Goal: Use online tool/utility: Utilize a website feature to perform a specific function

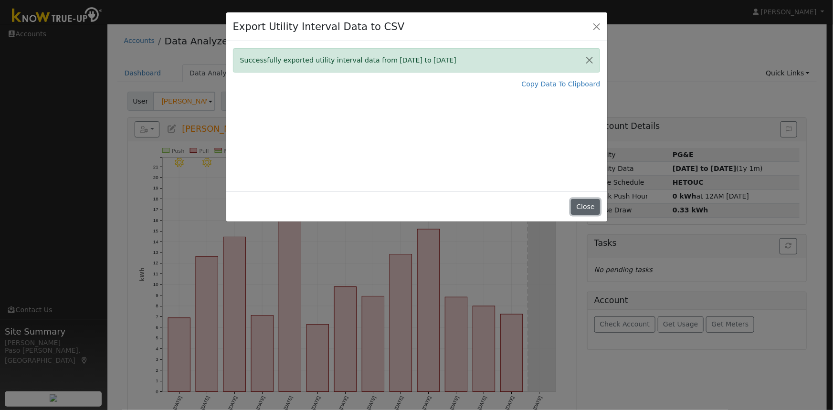
click at [587, 211] on button "Close" at bounding box center [585, 207] width 29 height 16
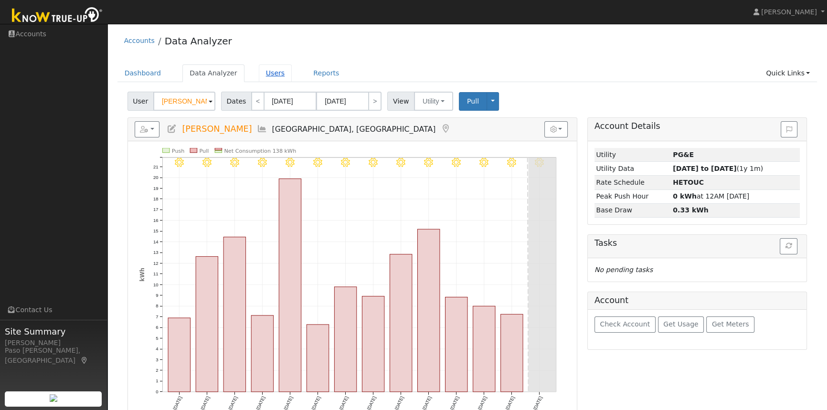
click at [272, 69] on link "Users" at bounding box center [275, 73] width 33 height 18
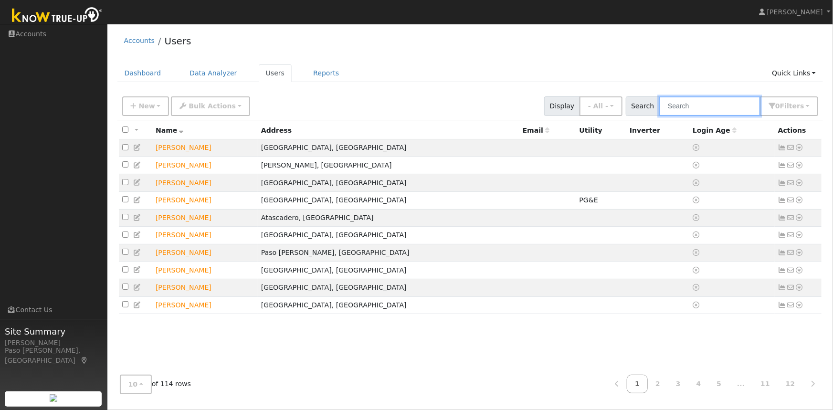
click at [695, 110] on input "text" at bounding box center [710, 106] width 101 height 20
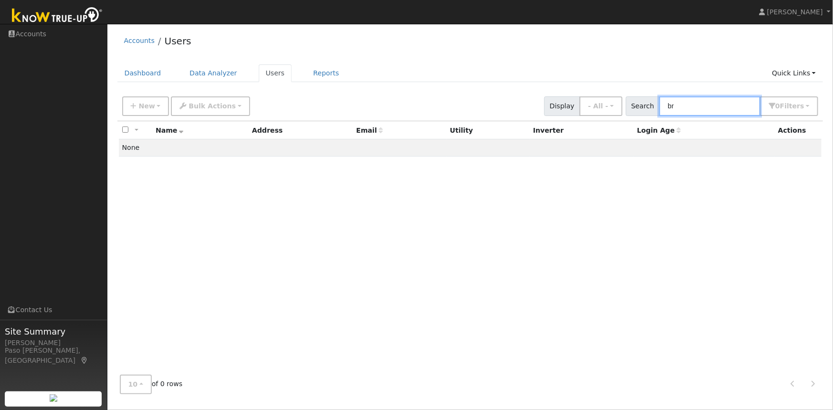
type input "b"
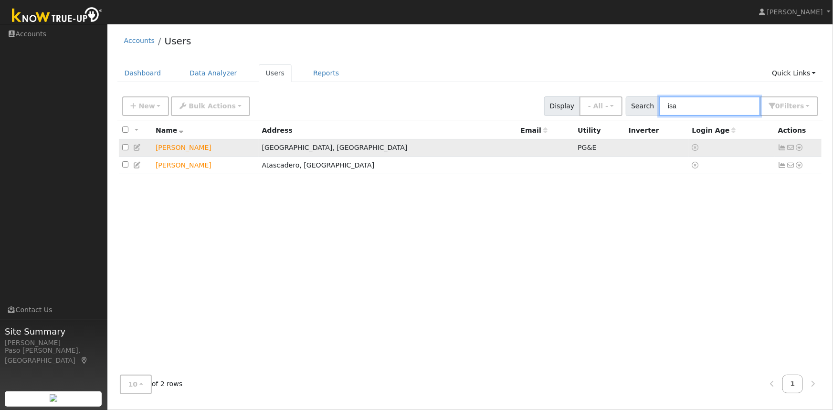
type input "isa"
click at [802, 149] on icon at bounding box center [800, 147] width 9 height 7
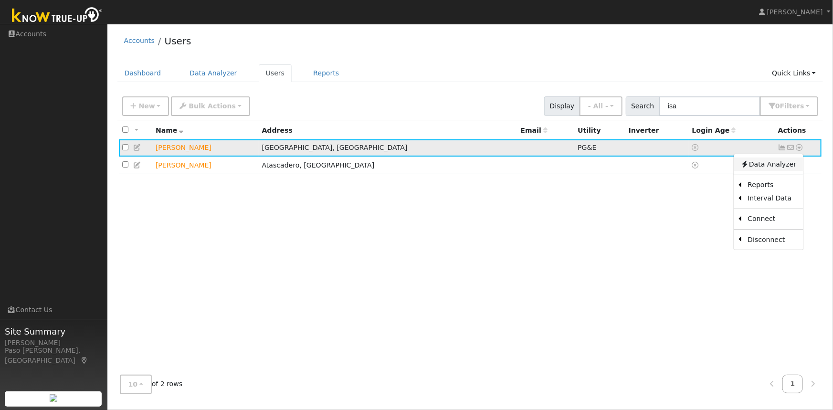
click at [769, 162] on link "Data Analyzer" at bounding box center [768, 164] width 69 height 13
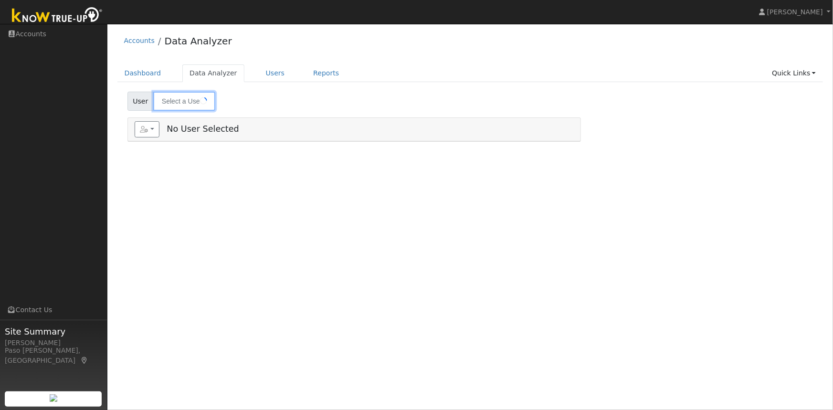
type input "[PERSON_NAME]"
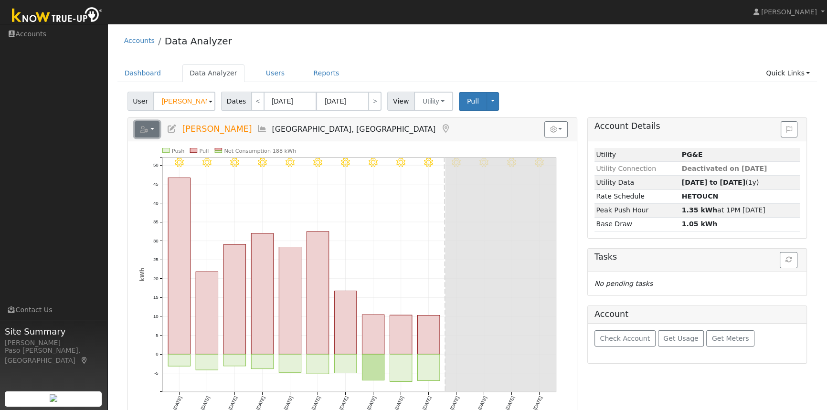
click at [148, 128] on icon "button" at bounding box center [144, 129] width 9 height 7
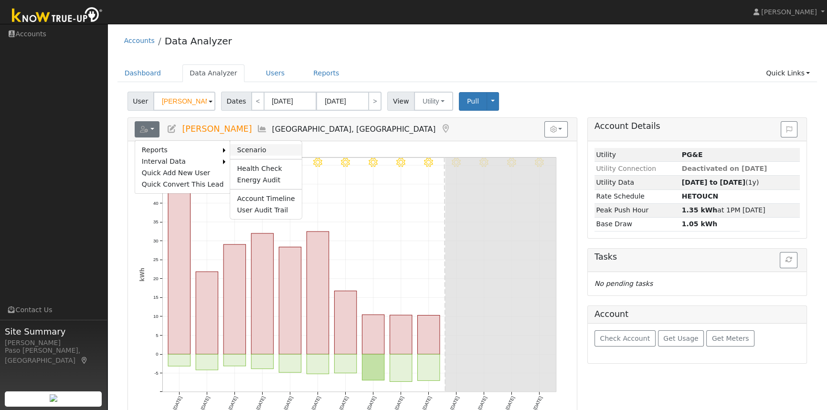
click at [233, 147] on link "Scenario" at bounding box center [265, 149] width 71 height 11
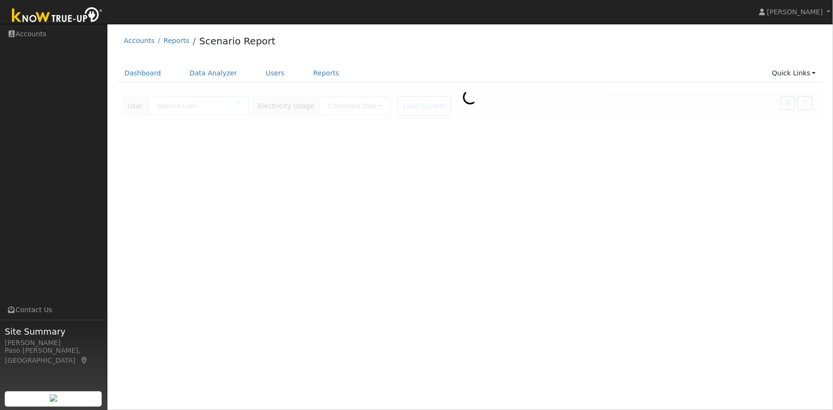
type input "[PERSON_NAME]"
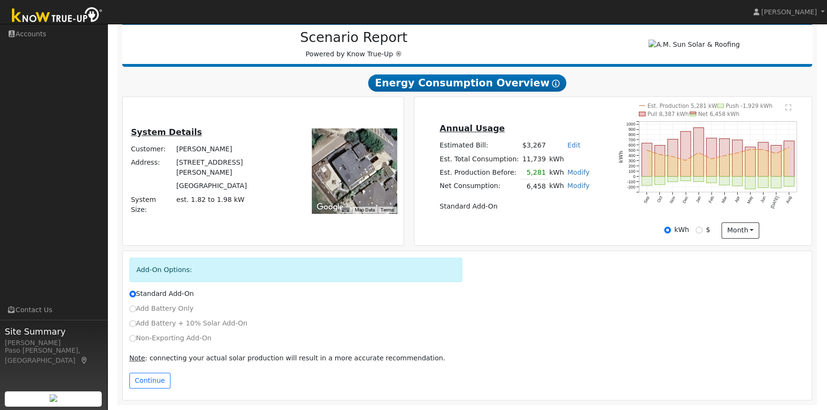
scroll to position [124, 0]
click at [131, 338] on input "Non-Exporting Add-On" at bounding box center [132, 338] width 7 height 7
radio input "true"
radio input "false"
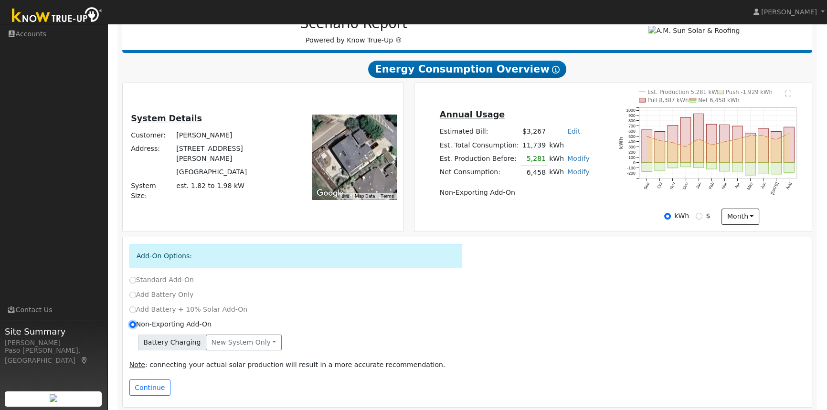
scroll to position [145, 0]
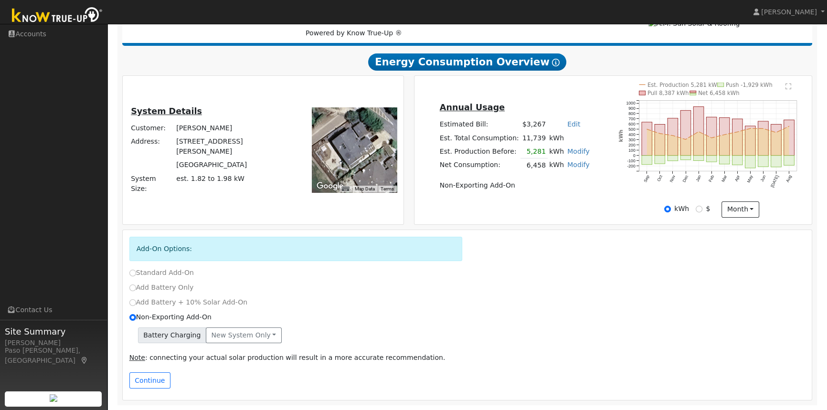
click at [575, 152] on link "Modify" at bounding box center [578, 152] width 22 height 8
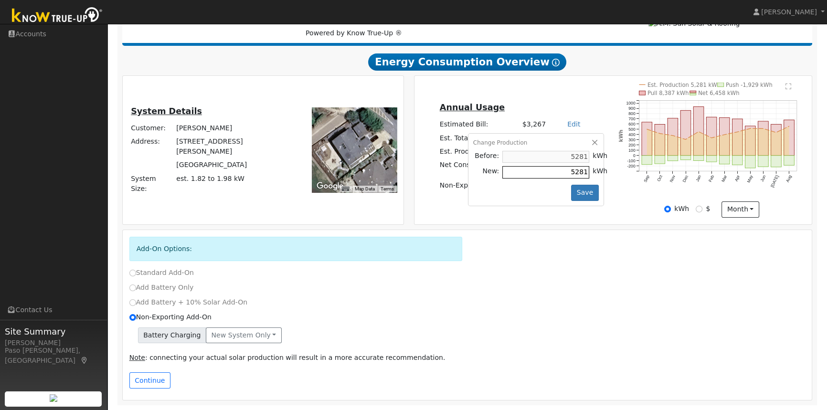
click at [560, 172] on input "5281" at bounding box center [545, 172] width 87 height 12
type input "3000"
click at [543, 185] on div "Change Production Before: 5281 kWh New: 3000 kWh Save" at bounding box center [536, 169] width 136 height 73
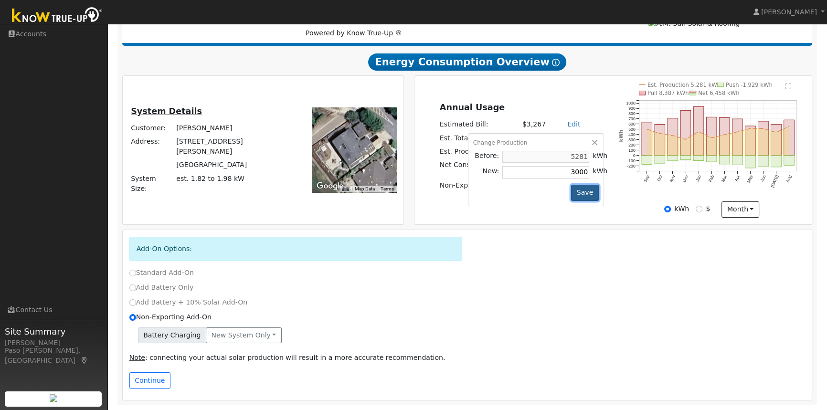
click at [578, 195] on button "Save" at bounding box center [585, 193] width 28 height 16
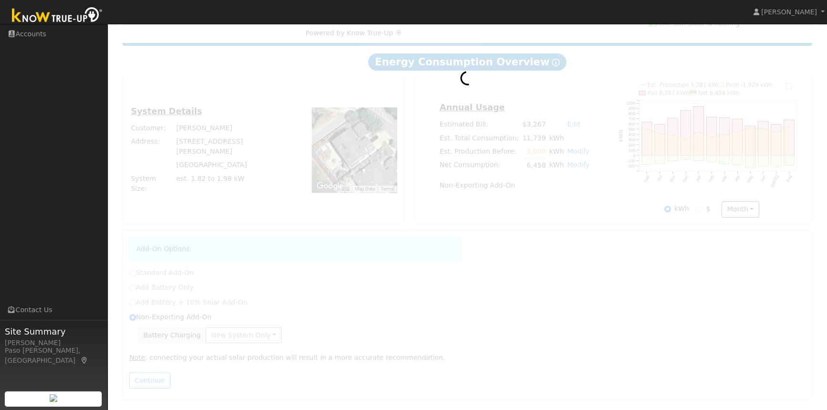
radio input "true"
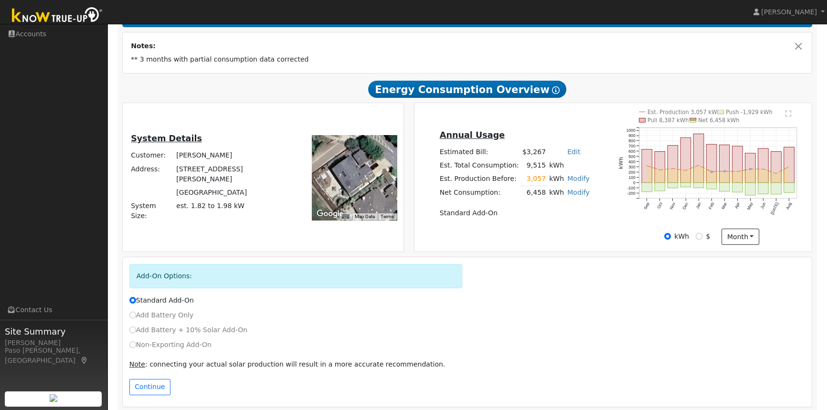
scroll to position [170, 0]
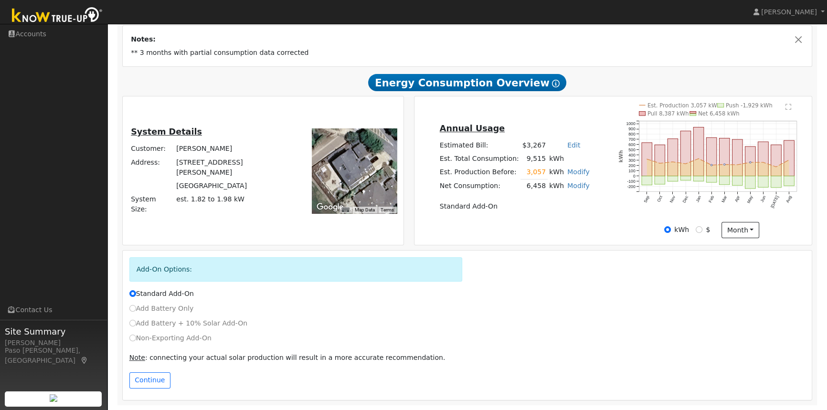
click at [139, 338] on label "Non-Exporting Add-On" at bounding box center [170, 338] width 82 height 10
click at [136, 338] on input "Non-Exporting Add-On" at bounding box center [132, 338] width 7 height 7
radio input "true"
radio input "false"
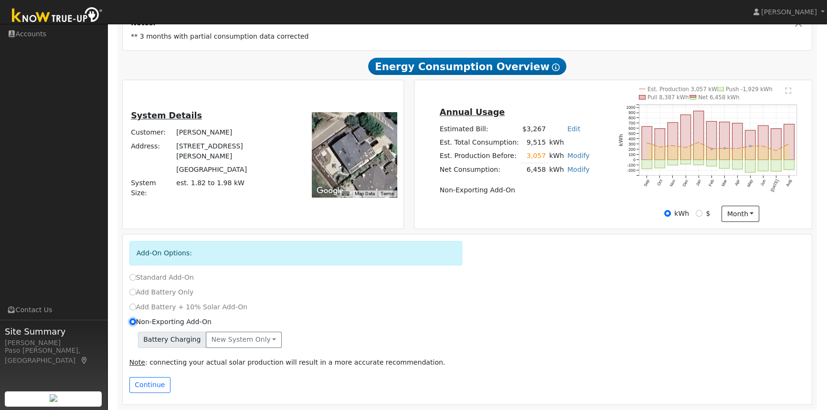
scroll to position [191, 0]
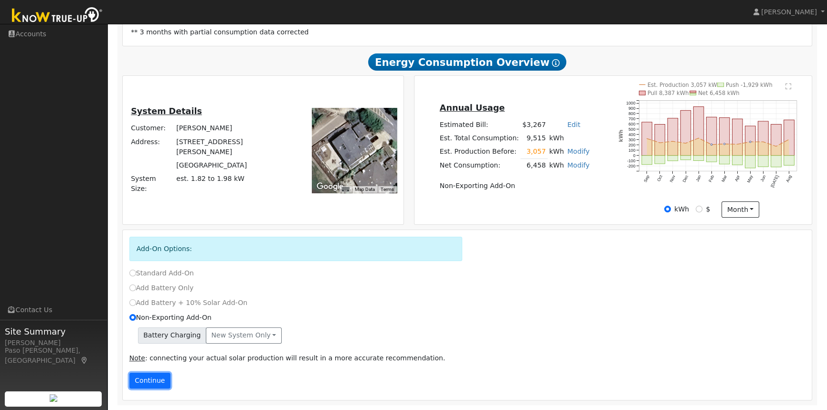
click at [150, 380] on button "Continue" at bounding box center [149, 381] width 41 height 16
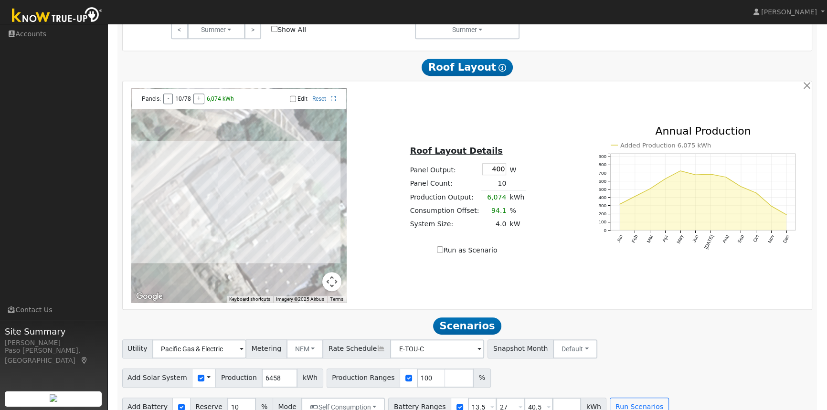
scroll to position [718, 0]
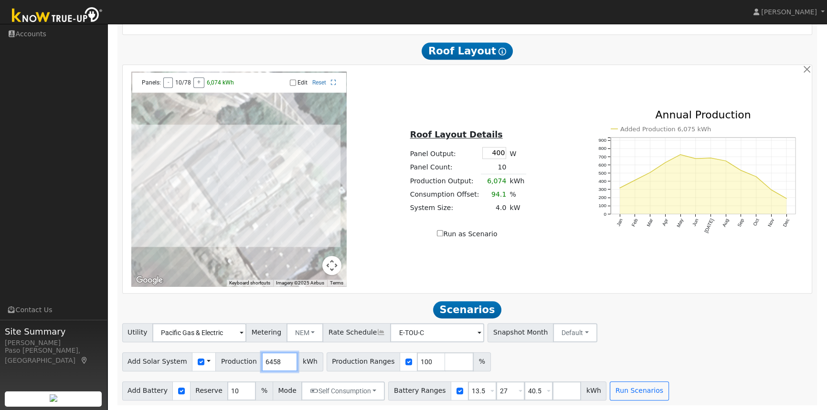
drag, startPoint x: 271, startPoint y: 362, endPoint x: 243, endPoint y: 363, distance: 27.7
click at [243, 363] on div "Add Solar System Use CSV Data Production 6458 kWh" at bounding box center [222, 361] width 201 height 19
click at [270, 362] on input "6458" at bounding box center [280, 361] width 36 height 19
drag, startPoint x: 270, startPoint y: 362, endPoint x: 252, endPoint y: 362, distance: 18.2
click at [262, 362] on input "6458" at bounding box center [280, 361] width 36 height 19
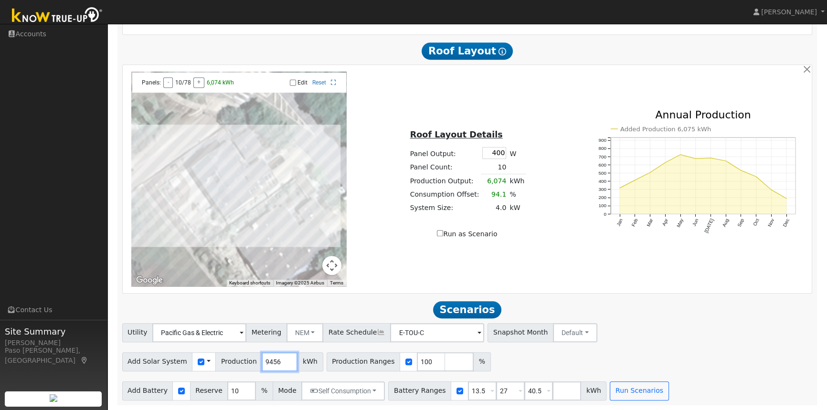
type input "9456"
click at [419, 288] on div "To navigate the map with touch gestures double-tap and hold your finger on the …" at bounding box center [468, 179] width 690 height 228
click at [616, 390] on button "Run Scenarios" at bounding box center [639, 391] width 59 height 19
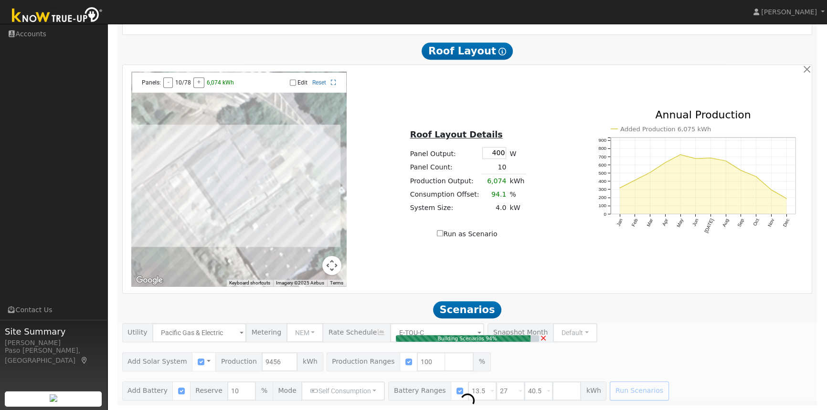
type input "6.3"
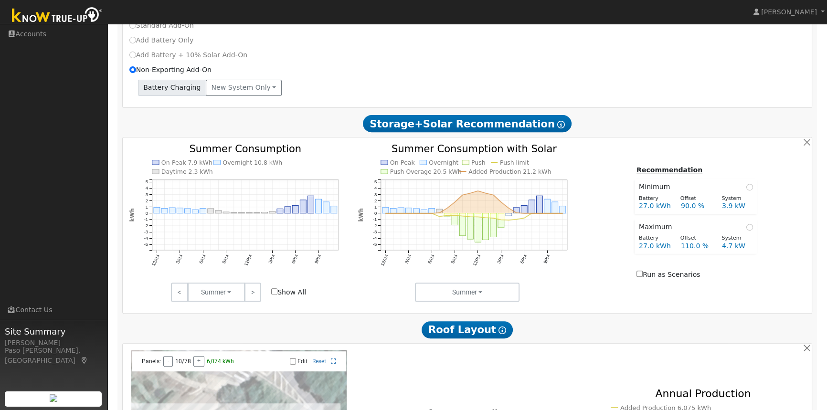
scroll to position [444, 0]
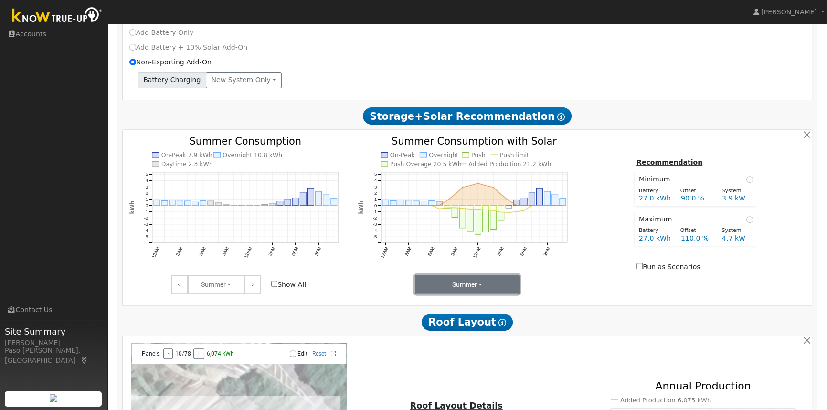
click at [482, 286] on button "Summer" at bounding box center [467, 284] width 105 height 19
click at [599, 242] on div "Recommendation Minimum Battery Offset System 27.0 kWh 90.0 % 3.9 kW Maximum Bat…" at bounding box center [696, 215] width 229 height 117
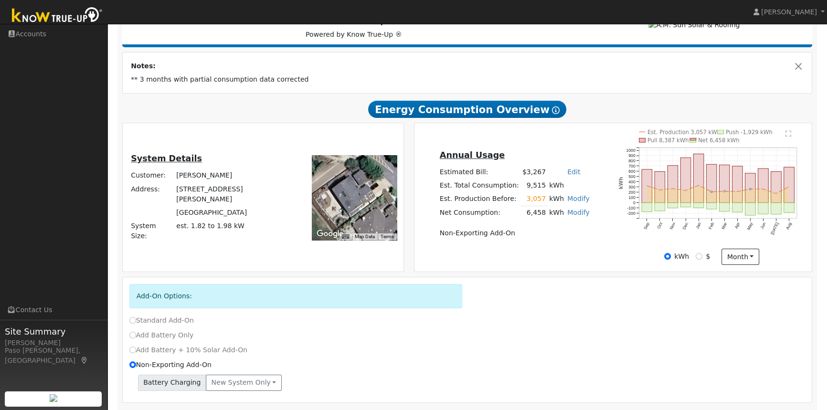
scroll to position [96, 0]
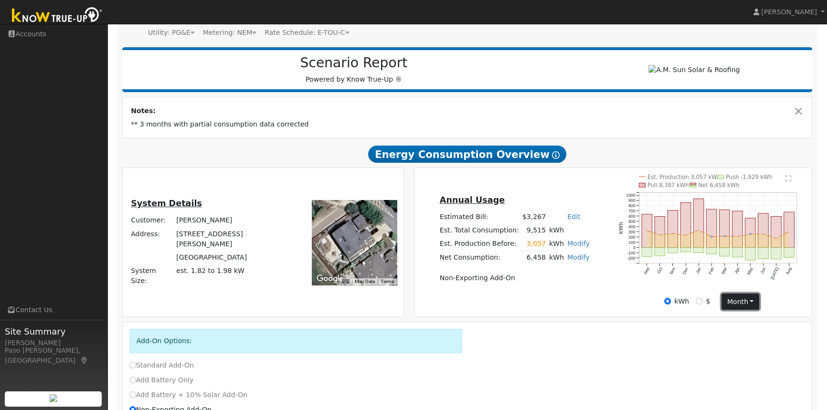
click at [744, 301] on button "month" at bounding box center [741, 302] width 38 height 16
click at [744, 323] on link "Day" at bounding box center [755, 320] width 66 height 13
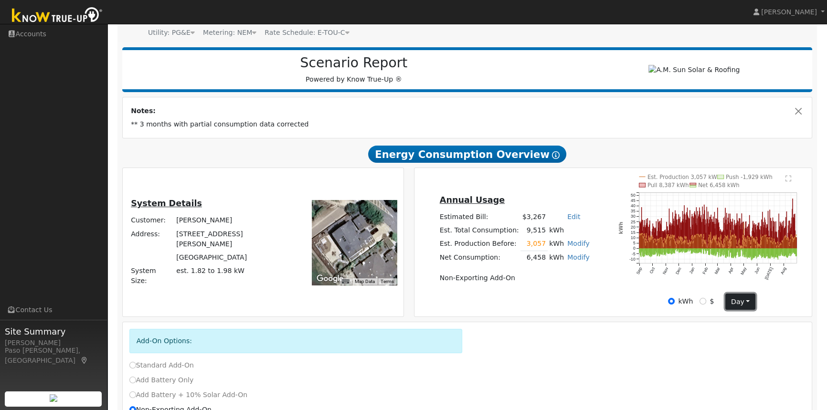
click at [747, 308] on button "day" at bounding box center [740, 302] width 30 height 16
click at [753, 339] on link "Month" at bounding box center [759, 334] width 66 height 13
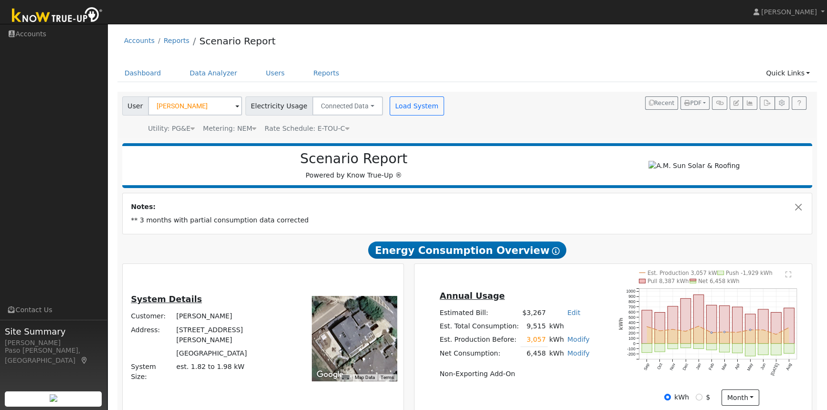
scroll to position [130, 0]
